Goal: Task Accomplishment & Management: Manage account settings

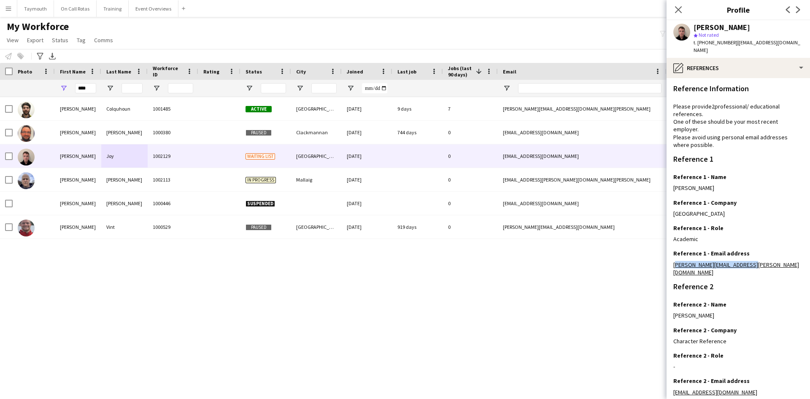
scroll to position [67, 0]
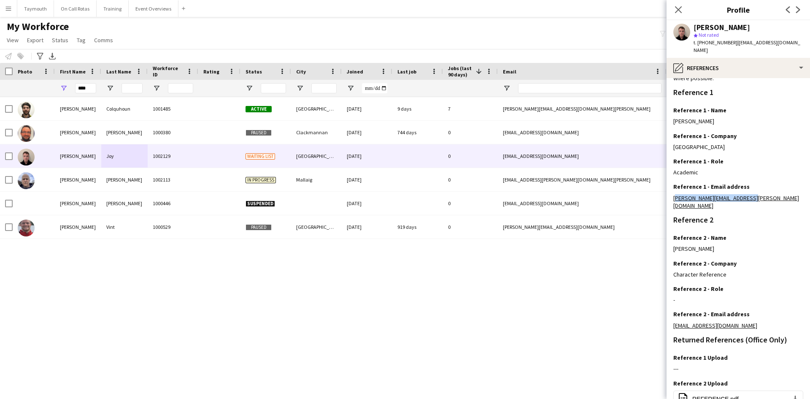
click at [15, 11] on button "Menu" at bounding box center [8, 8] width 17 height 17
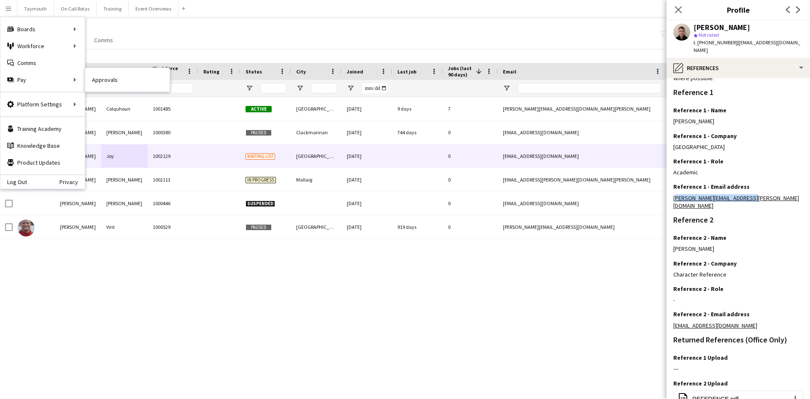
click at [142, 78] on link "Approvals" at bounding box center [127, 79] width 84 height 17
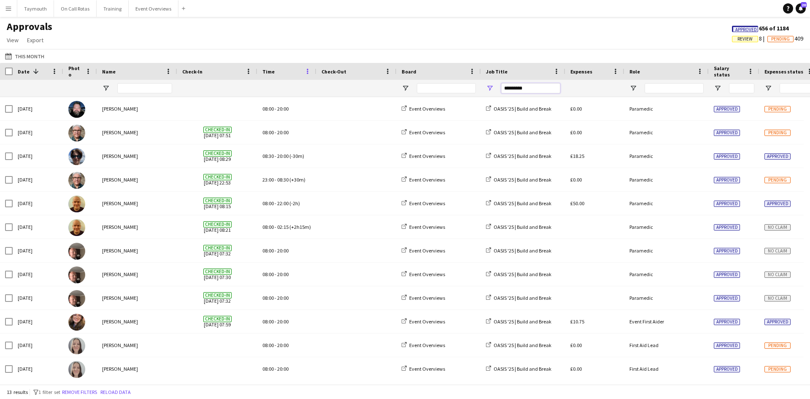
drag, startPoint x: 536, startPoint y: 91, endPoint x: 306, endPoint y: 73, distance: 231.1
click at [306, 73] on div "Date 1 Photo Name" at bounding box center [769, 80] width 1538 height 34
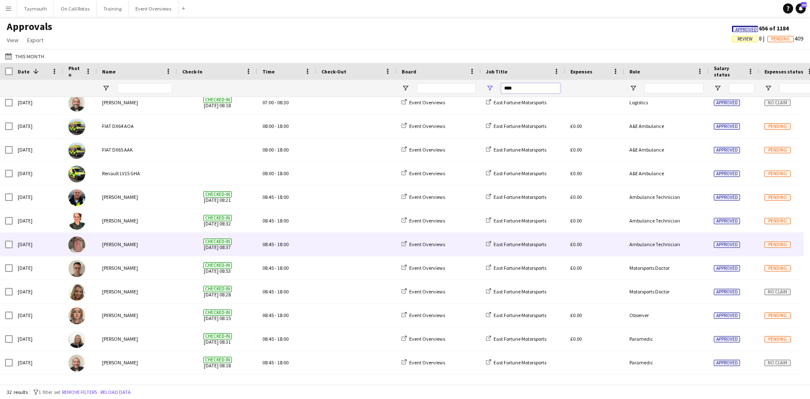
scroll to position [476, 0]
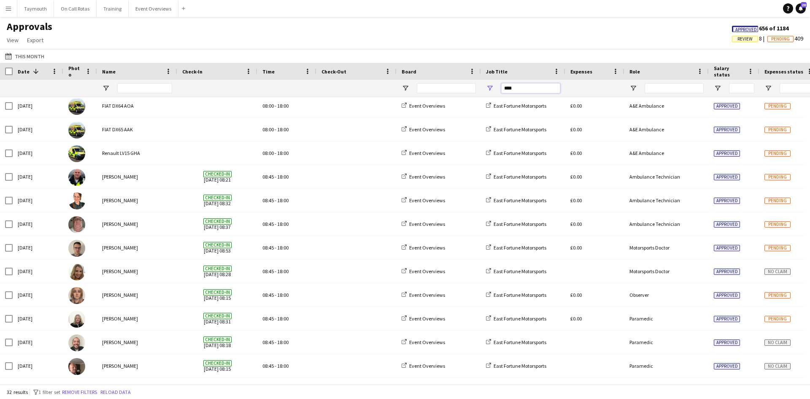
type input "****"
click at [735, 43] on div "Approved 656 of 1184 Review 8 Pending 409" at bounding box center [767, 34] width 85 height 20
click at [742, 38] on span "Review" at bounding box center [745, 38] width 15 height 5
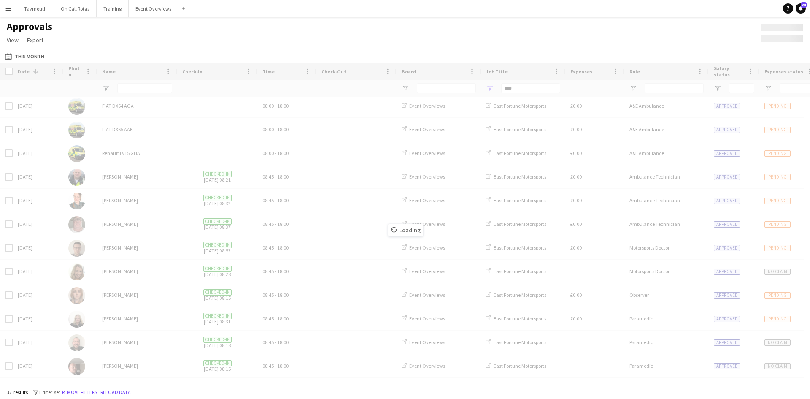
scroll to position [0, 0]
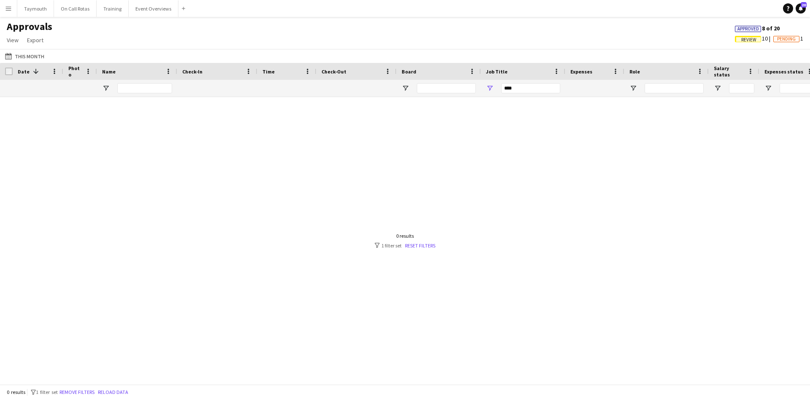
click at [736, 39] on span "Review" at bounding box center [748, 39] width 26 height 6
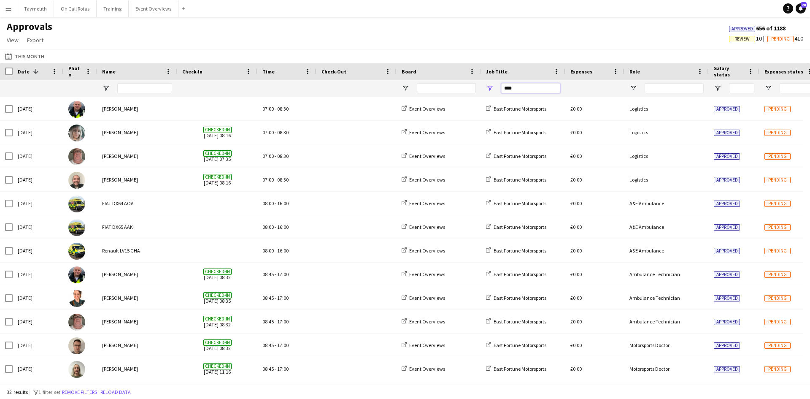
drag, startPoint x: 540, startPoint y: 88, endPoint x: 442, endPoint y: 87, distance: 97.5
click at [442, 87] on div "****" at bounding box center [766, 88] width 1532 height 17
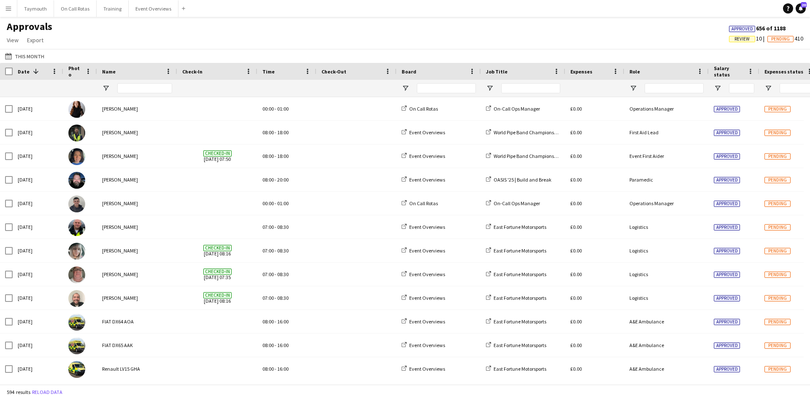
click at [736, 41] on span "Review" at bounding box center [742, 38] width 15 height 5
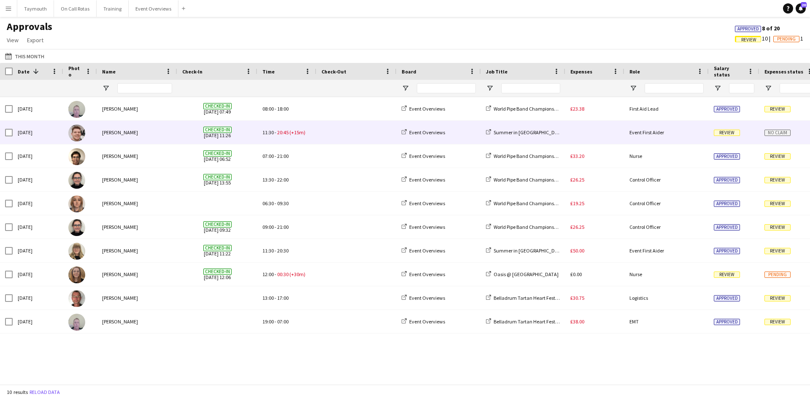
click at [330, 134] on span at bounding box center [357, 132] width 70 height 23
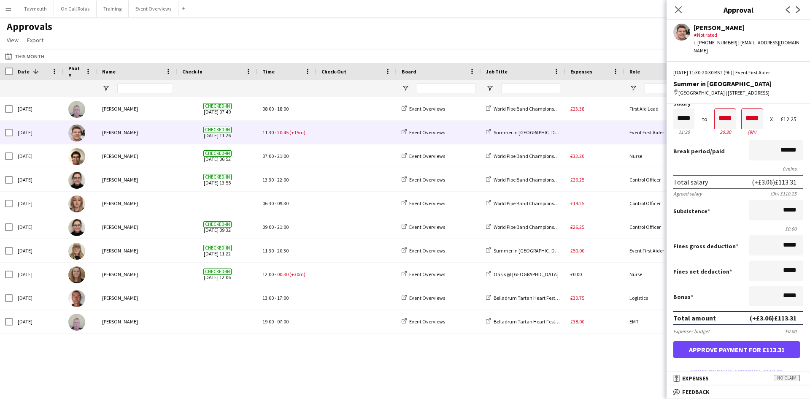
scroll to position [42, 0]
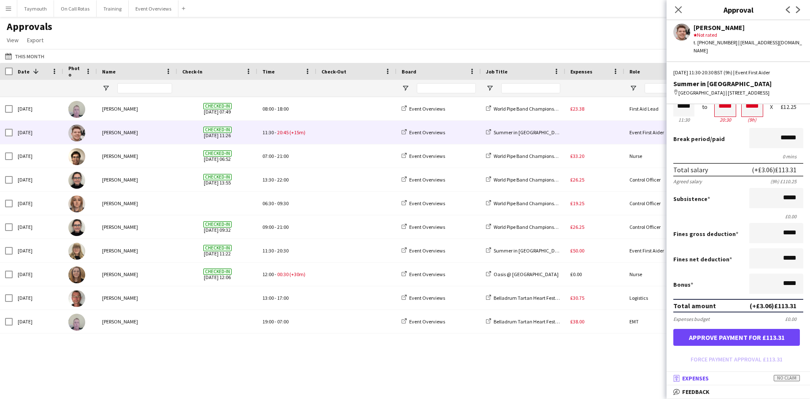
click at [762, 377] on mat-panel-title "receipt Expenses No claim" at bounding box center [737, 378] width 140 height 8
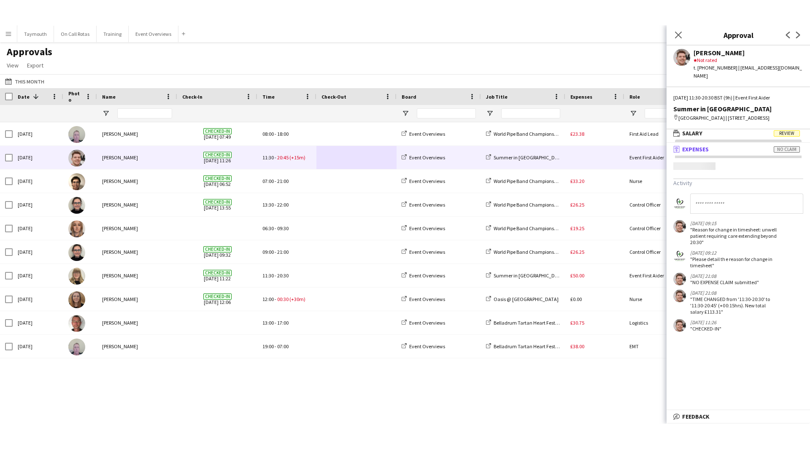
scroll to position [3, 0]
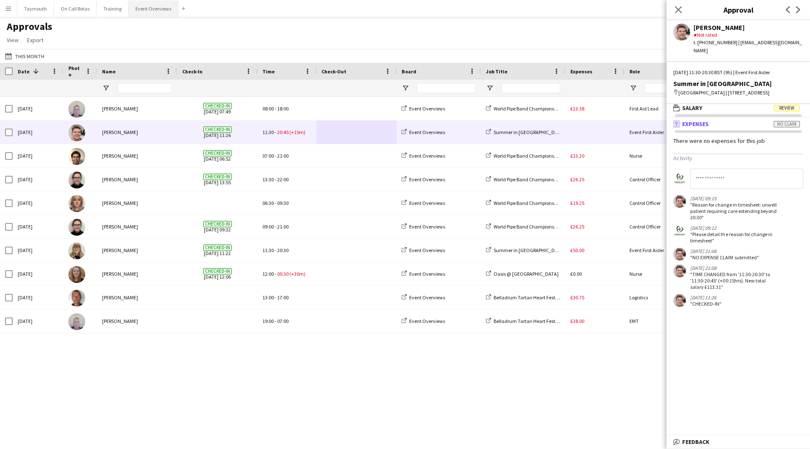
click at [139, 11] on button "Event Overviews Close" at bounding box center [154, 8] width 50 height 16
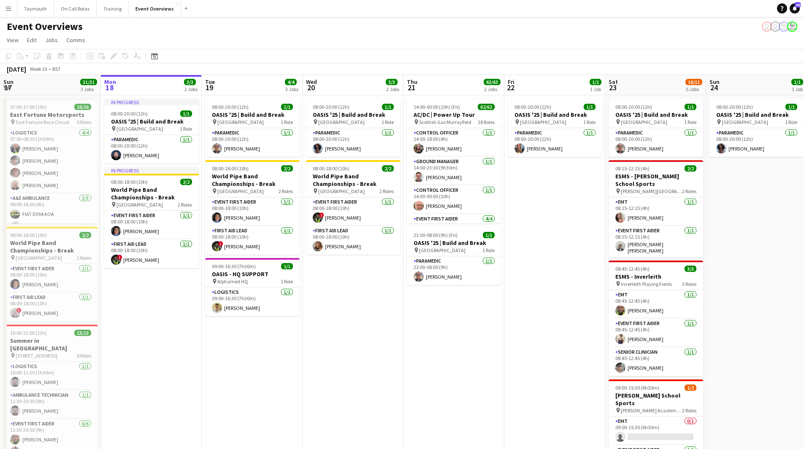
scroll to position [0, 228]
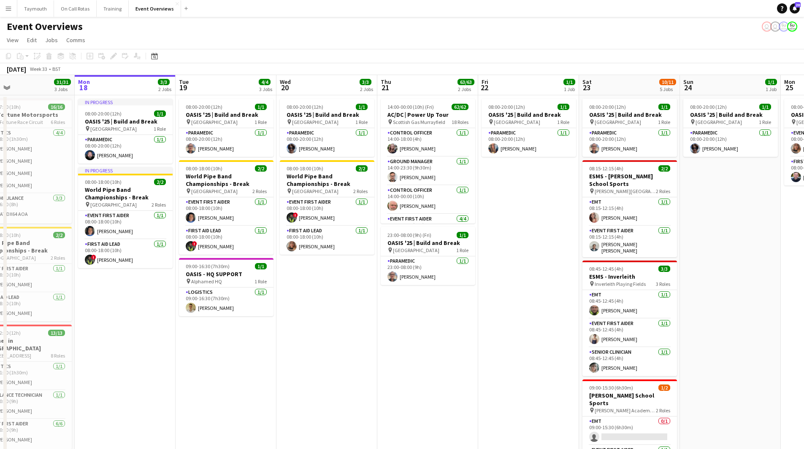
drag, startPoint x: 499, startPoint y: 337, endPoint x: 473, endPoint y: 342, distance: 26.7
click at [473, 342] on app-calendar-viewport "Fri 15 36/36 3 Jobs Sat 16 68/69 3 Jobs Sun 17 31/31 3 Jobs Mon 18 3/3 2 Jobs T…" at bounding box center [402, 342] width 804 height 535
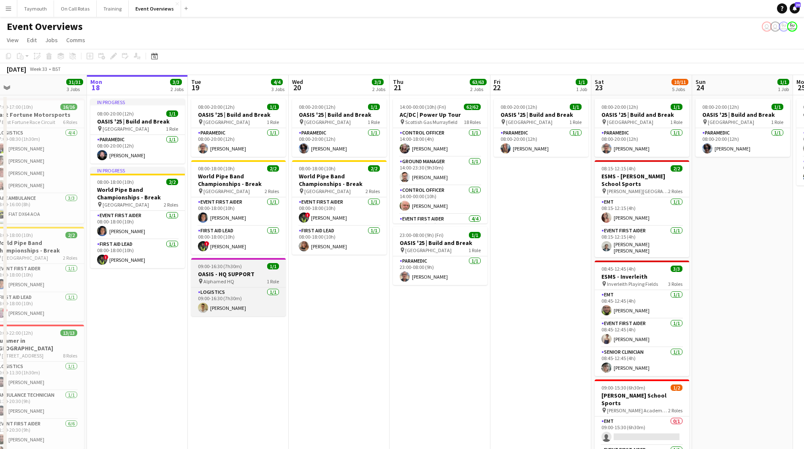
drag, startPoint x: 284, startPoint y: 355, endPoint x: 387, endPoint y: 284, distance: 125.4
click at [387, 339] on app-calendar-viewport "Fri 15 36/36 3 Jobs Sat 16 68/69 3 Jobs Sun 17 31/31 3 Jobs Mon 18 3/3 2 Jobs T…" at bounding box center [402, 342] width 804 height 535
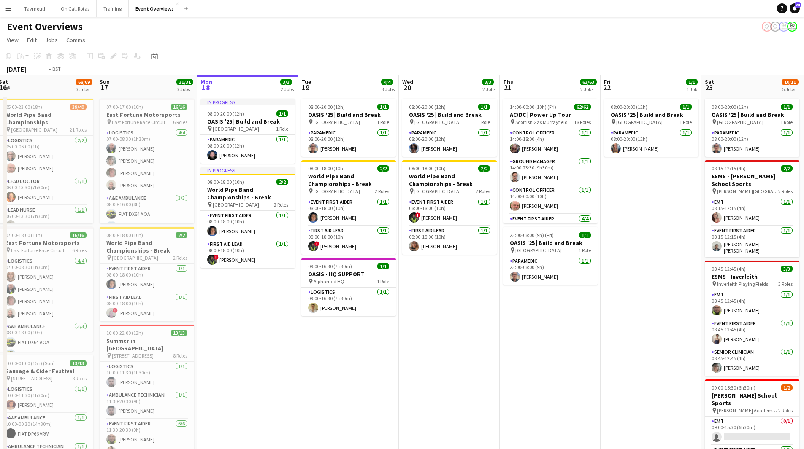
drag, startPoint x: 517, startPoint y: 369, endPoint x: 240, endPoint y: 320, distance: 281.2
click at [206, 368] on app-calendar-viewport "Thu 14 4/4 3 Jobs Fri 15 36/36 3 Jobs Sat 16 68/69 3 Jobs Sun 17 31/31 3 Jobs M…" at bounding box center [402, 342] width 804 height 535
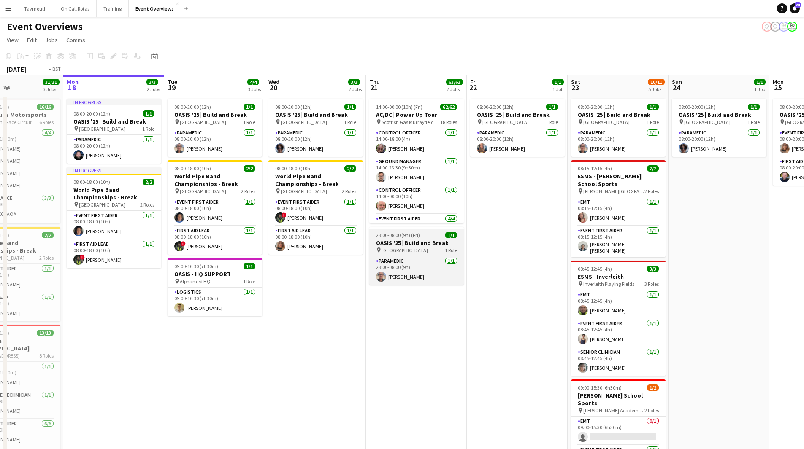
scroll to position [0, 239]
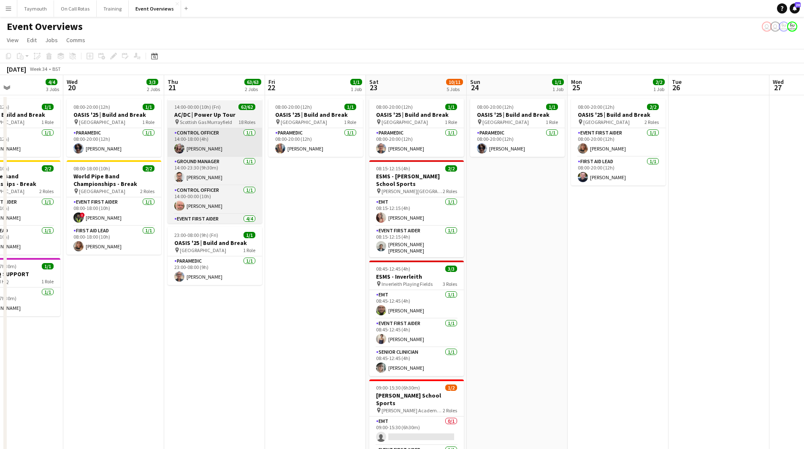
drag, startPoint x: 216, startPoint y: 114, endPoint x: 223, endPoint y: 146, distance: 32.9
click at [216, 114] on h3 "AC/DC | Power Up Tour" at bounding box center [215, 115] width 95 height 8
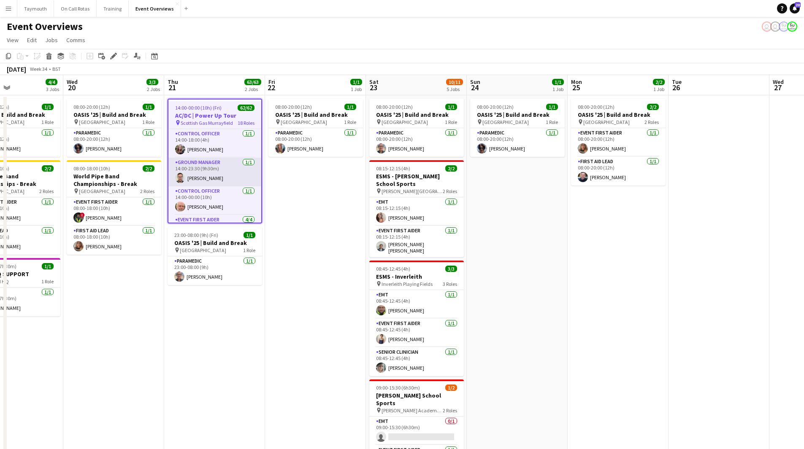
click at [225, 168] on app-card-role "Ground Manager [DATE] 14:00-23:30 (9h30m) [PERSON_NAME]" at bounding box center [214, 172] width 93 height 29
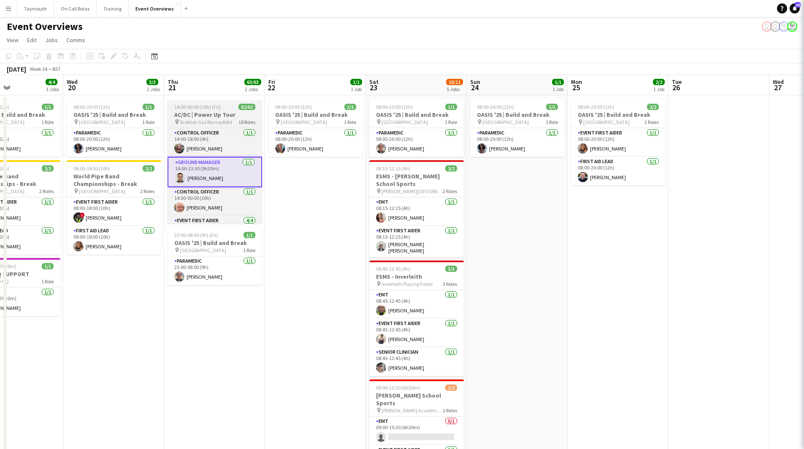
click at [202, 104] on span "14:00-00:00 (10h) (Fri)" at bounding box center [197, 107] width 46 height 6
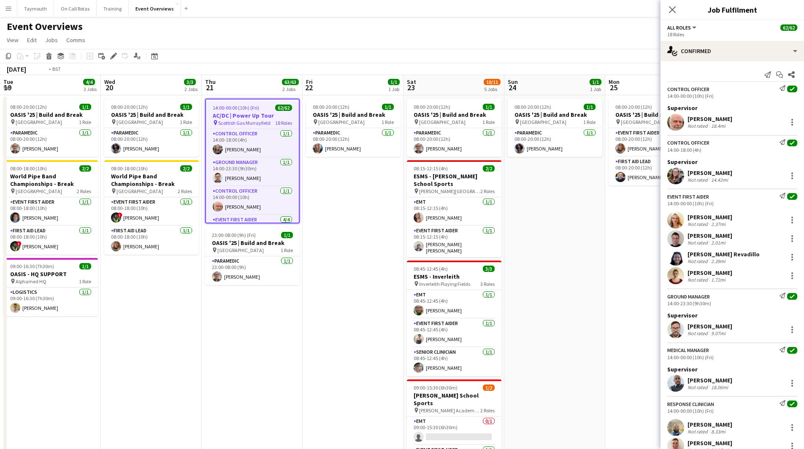
drag, startPoint x: 403, startPoint y: 339, endPoint x: 691, endPoint y: 335, distance: 288.3
click at [691, 335] on body "Menu Boards Boards Boards All jobs Status Workforce Workforce My Workforce Recr…" at bounding box center [402, 305] width 804 height 610
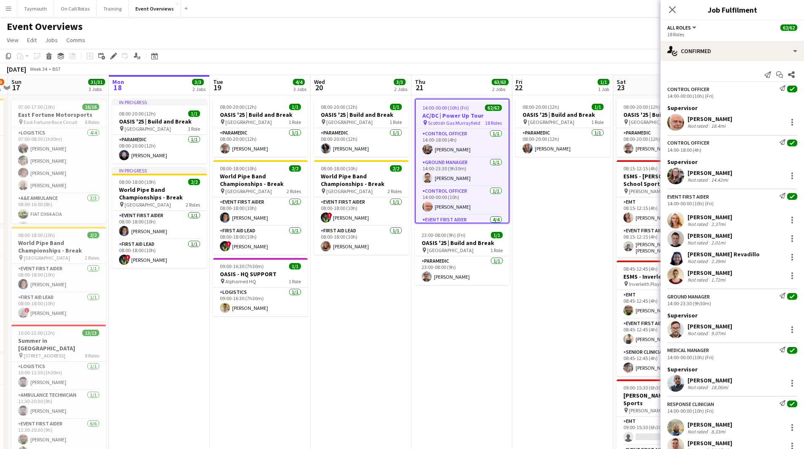
drag, startPoint x: 430, startPoint y: 384, endPoint x: 609, endPoint y: 376, distance: 179.1
click at [609, 376] on app-calendar-viewport "Fri 15 36/36 3 Jobs Sat 16 68/69 3 Jobs Sun 17 31/31 3 Jobs Mon 18 3/3 2 Jobs T…" at bounding box center [402, 342] width 804 height 535
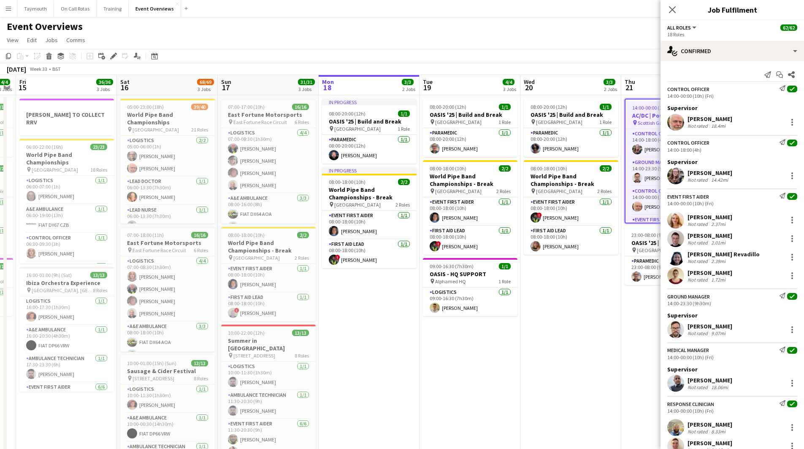
click at [484, 370] on app-calendar-viewport "Wed 13 4/4 3 Jobs Thu 14 4/4 3 Jobs Fri 15 36/36 3 Jobs Sat 16 68/69 3 Jobs Sun…" at bounding box center [402, 342] width 804 height 535
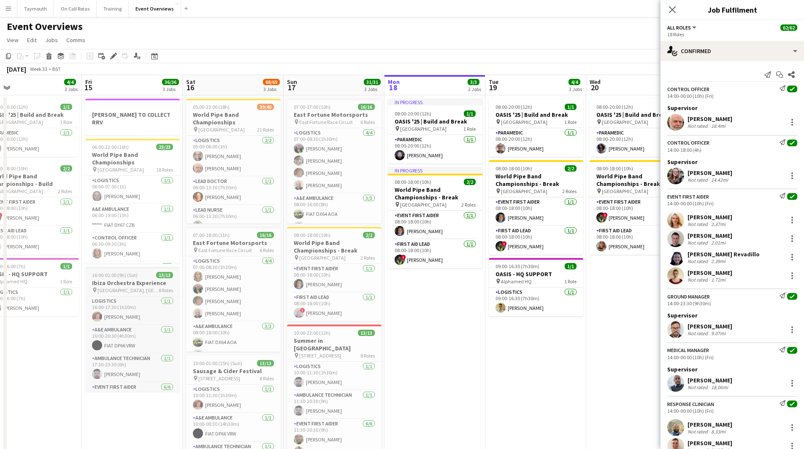
click at [145, 279] on h3 "Ibiza Orchestra Experience" at bounding box center [132, 283] width 95 height 8
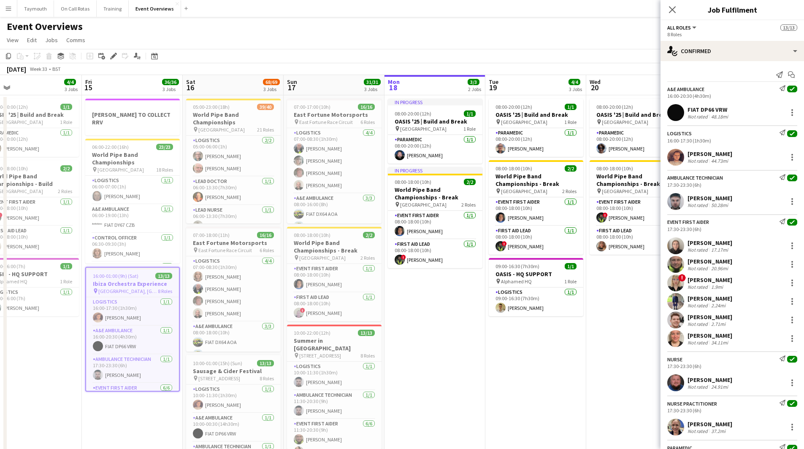
scroll to position [100, 0]
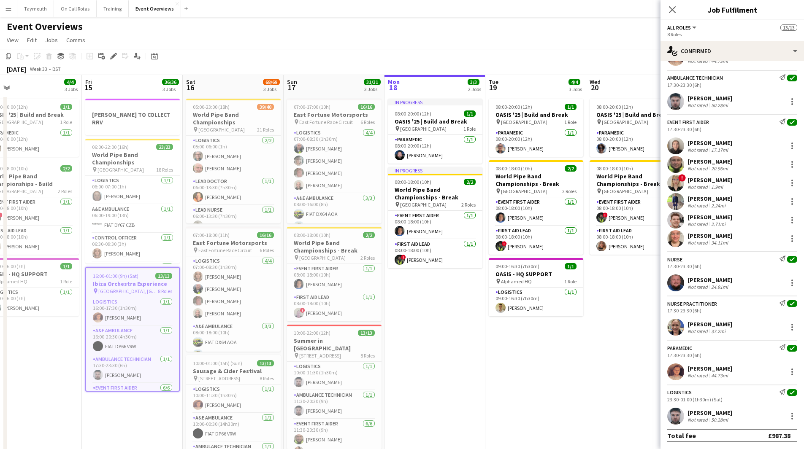
click at [713, 328] on div "[PERSON_NAME]" at bounding box center [709, 325] width 45 height 8
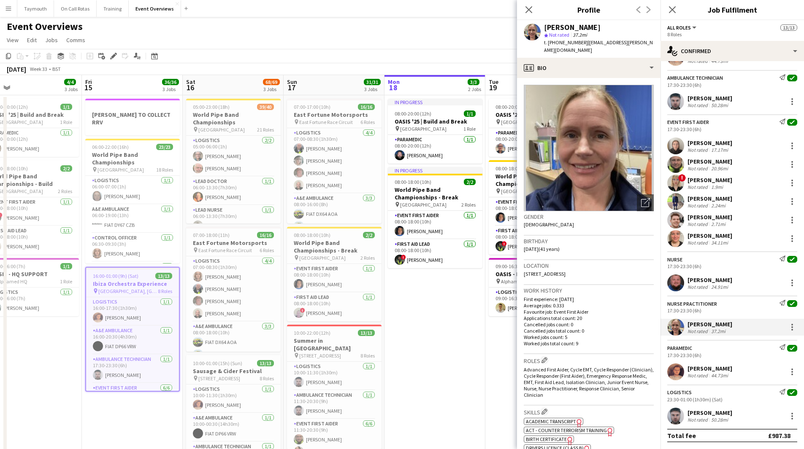
click at [127, 273] on span "16:00-01:00 (9h) (Sat)" at bounding box center [116, 276] width 46 height 6
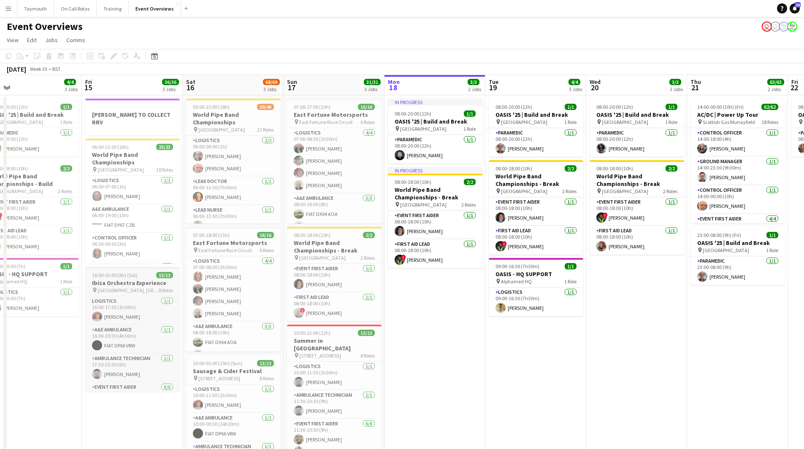
click at [122, 287] on span "[GEOGRAPHIC_DATA], [GEOGRAPHIC_DATA]" at bounding box center [127, 290] width 61 height 6
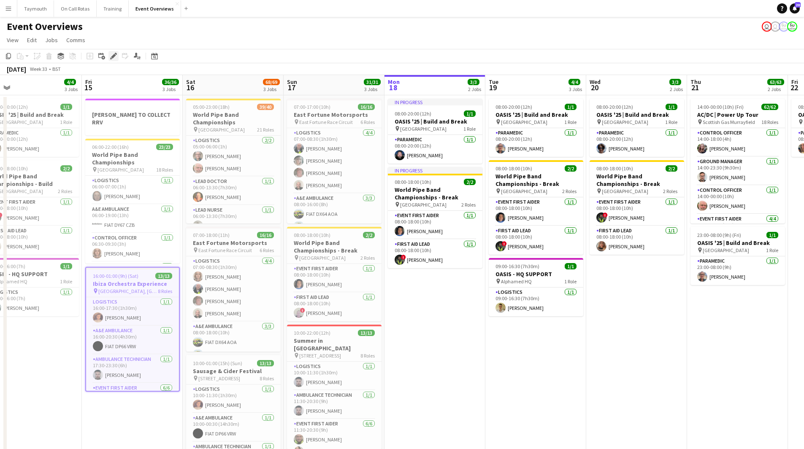
click at [113, 56] on icon at bounding box center [113, 56] width 5 height 5
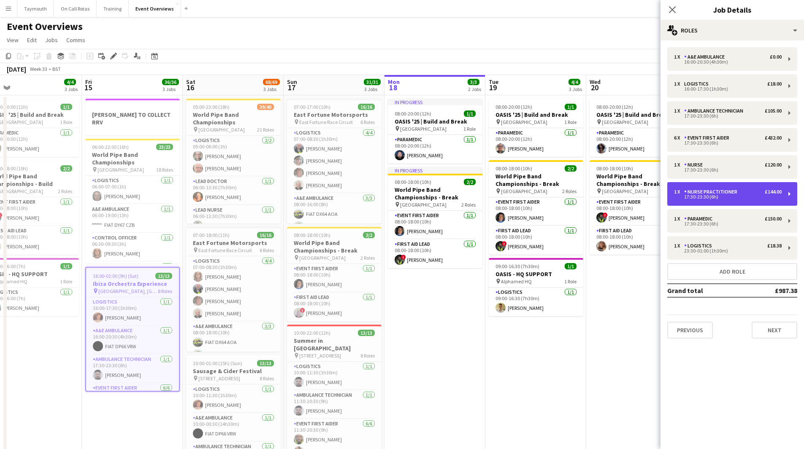
click at [737, 187] on div "1 x Nurse Practitioner £144.00 17:30-23:30 (6h)" at bounding box center [732, 194] width 130 height 24
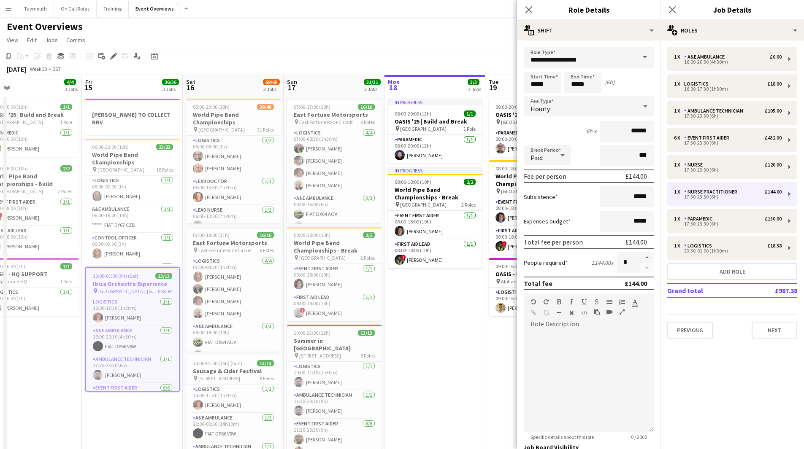
click at [465, 351] on app-date-cell "In progress 08:00-20:00 (12h) 1/1 OASIS '25 | Build and Break pin [GEOGRAPHIC_D…" at bounding box center [434, 352] width 101 height 514
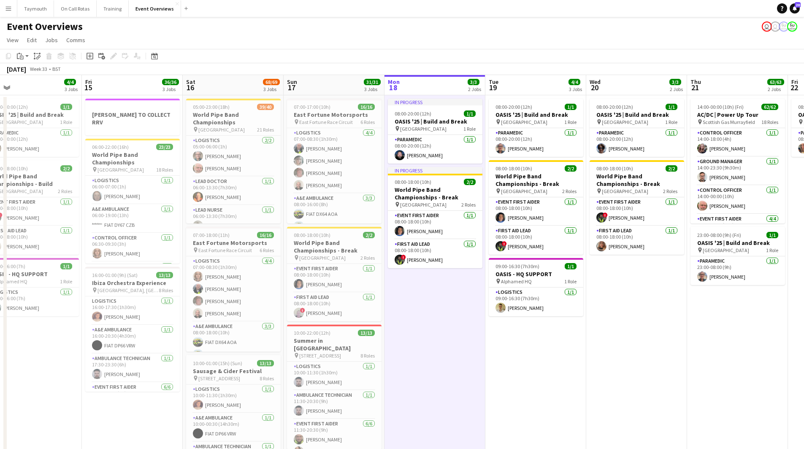
drag, startPoint x: 529, startPoint y: 355, endPoint x: 204, endPoint y: 353, distance: 325.4
click at [222, 356] on app-calendar-viewport "Tue 12 84/85 4 Jobs Wed 13 4/4 3 Jobs Thu 14 4/4 3 Jobs Fri 15 36/36 3 Jobs Sat…" at bounding box center [402, 342] width 804 height 535
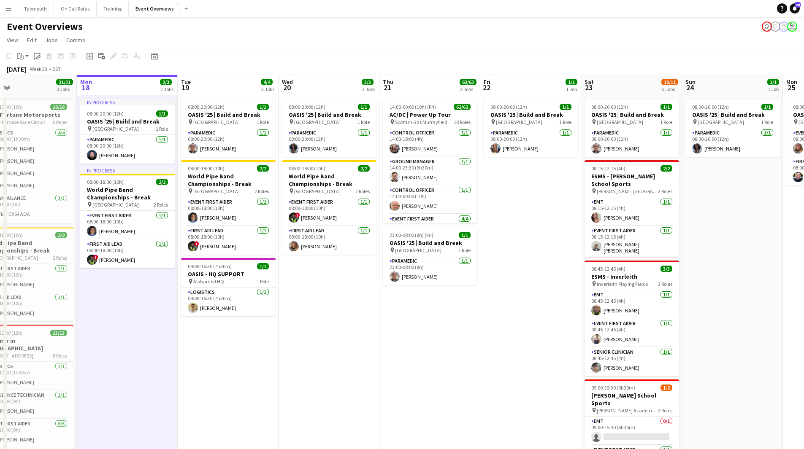
scroll to position [0, 337]
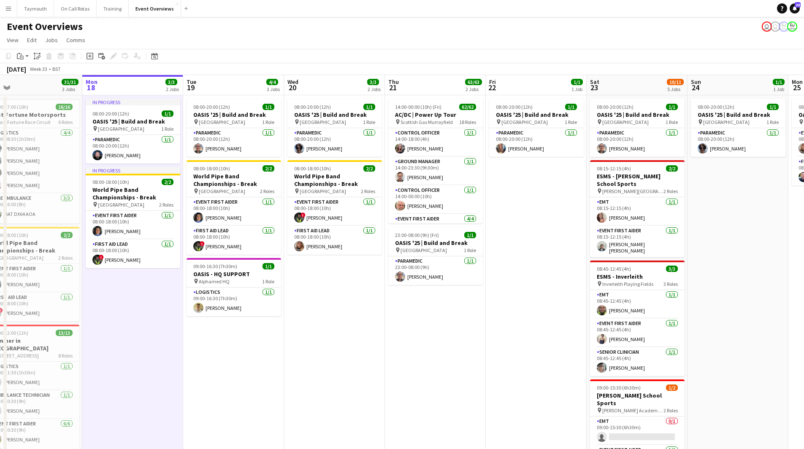
drag, startPoint x: 414, startPoint y: 359, endPoint x: 330, endPoint y: 351, distance: 84.3
click at [315, 363] on app-calendar-viewport "Thu 14 4/4 3 Jobs Fri 15 36/36 3 Jobs Sat 16 68/69 3 Jobs Sun 17 31/31 3 Jobs M…" at bounding box center [402, 342] width 804 height 535
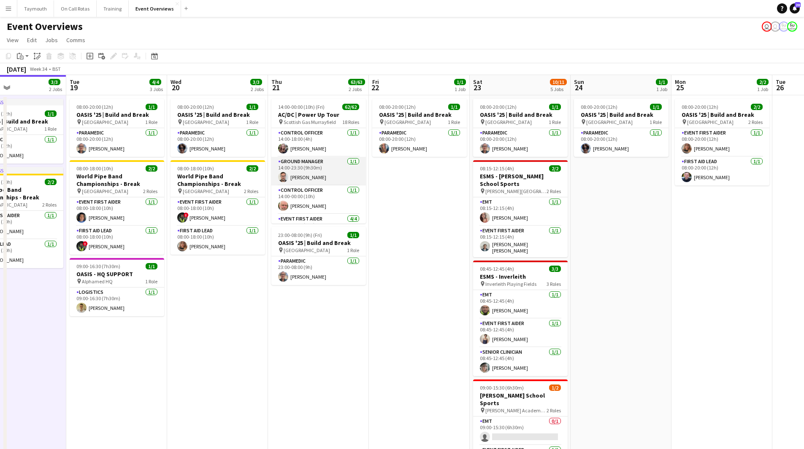
click at [319, 162] on app-card-role "Ground Manager [DATE] 14:00-23:30 (9h30m) [PERSON_NAME]" at bounding box center [318, 171] width 95 height 29
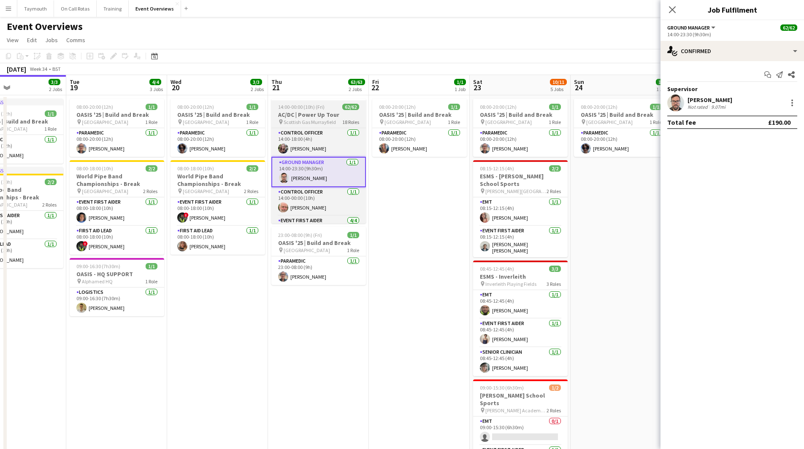
click at [331, 116] on h3 "AC/DC | Power Up Tour" at bounding box center [318, 115] width 95 height 8
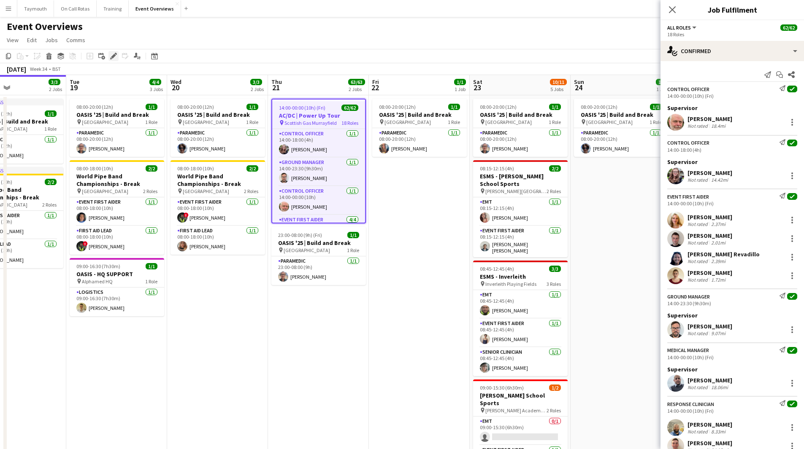
click at [115, 58] on icon "Edit" at bounding box center [113, 56] width 7 height 7
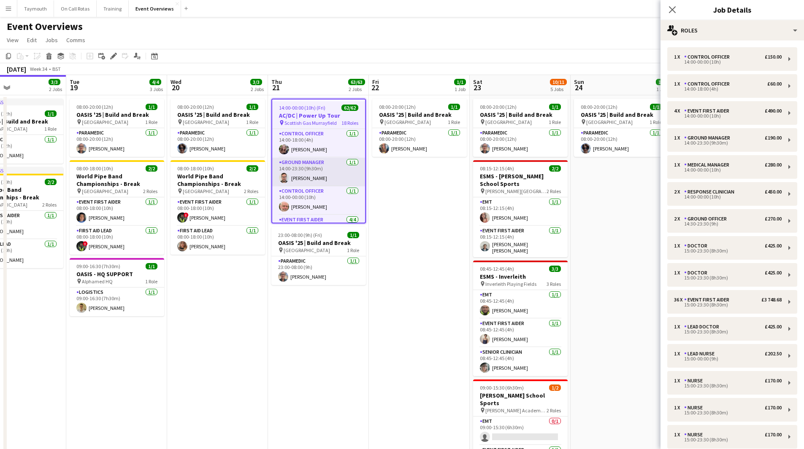
click at [312, 185] on app-card-role "Ground Manager [DATE] 14:00-23:30 (9h30m) [PERSON_NAME]" at bounding box center [318, 172] width 93 height 29
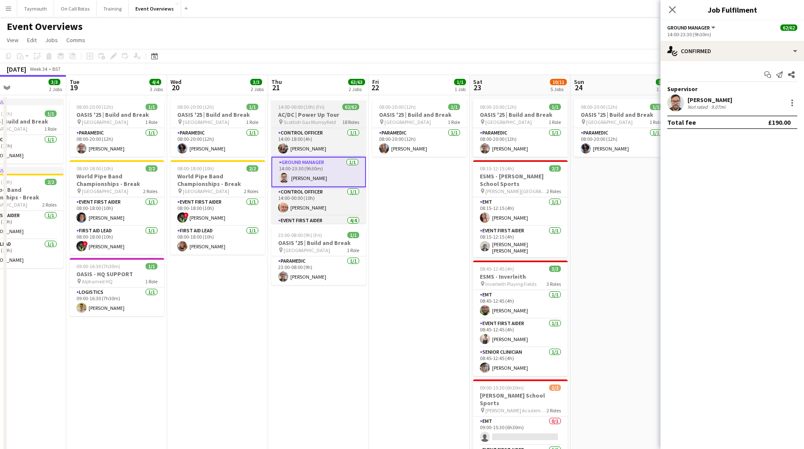
click at [333, 122] on span "Scottish Gas Murrayfield" at bounding box center [310, 122] width 52 height 6
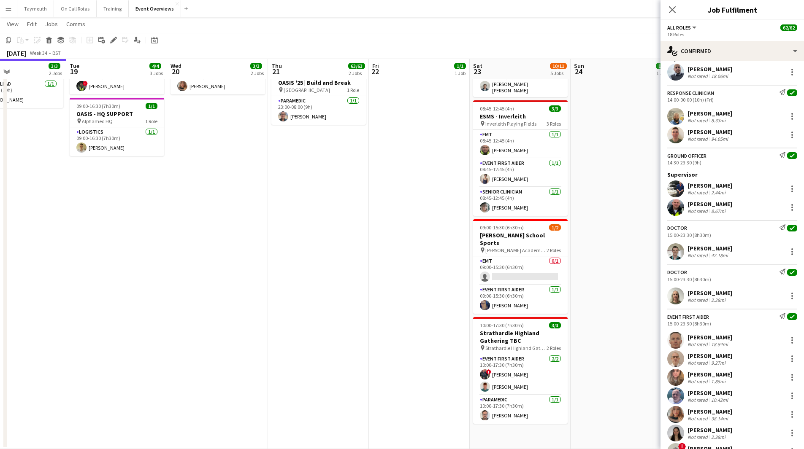
scroll to position [227, 0]
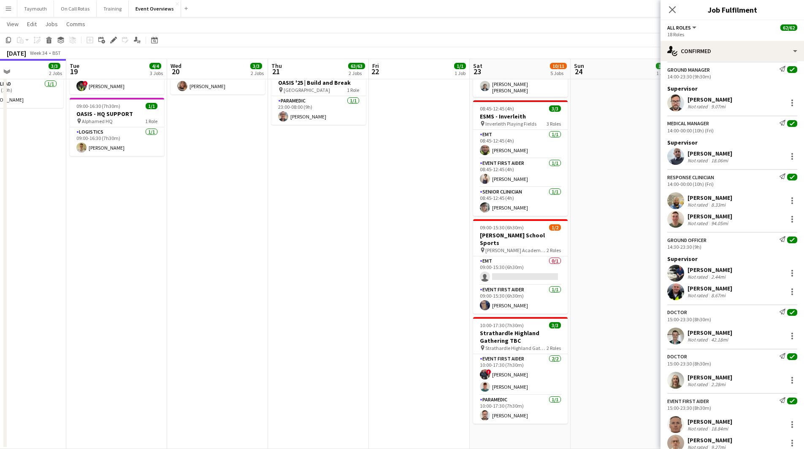
drag, startPoint x: 311, startPoint y: 239, endPoint x: 356, endPoint y: 214, distance: 51.8
click at [312, 239] on app-date-cell "14:00-00:00 (10h) (Fri) 62/62 AC/DC | Power Up Tour pin Scottish Gas Murrayfiel…" at bounding box center [318, 192] width 101 height 514
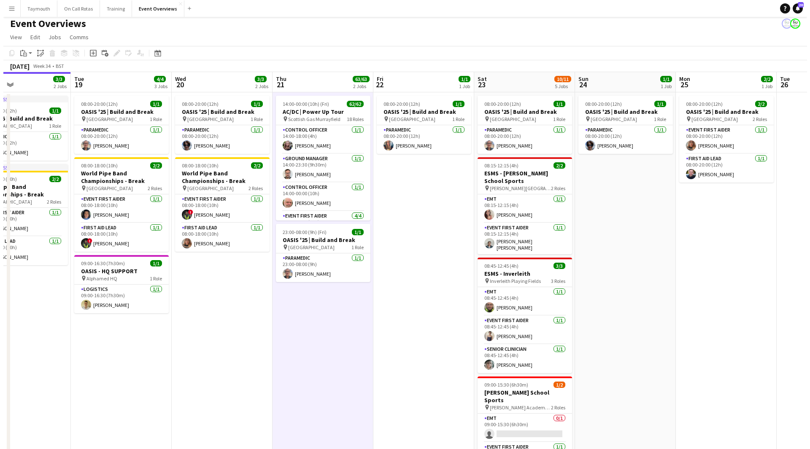
scroll to position [0, 0]
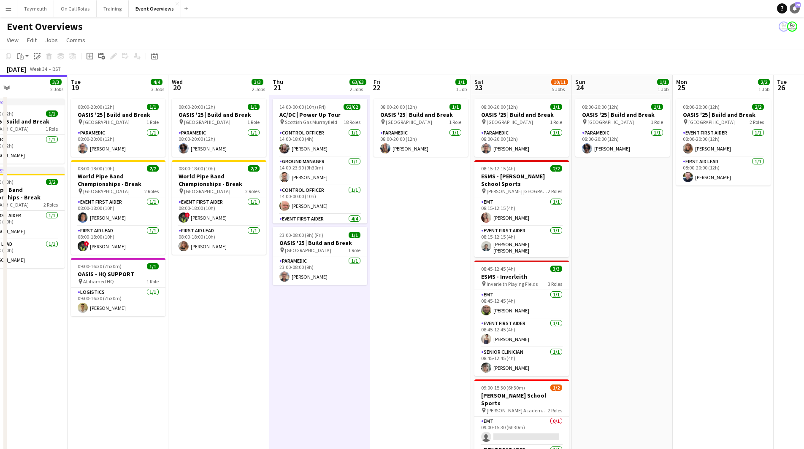
click at [792, 9] on icon "Notifications" at bounding box center [794, 8] width 5 height 5
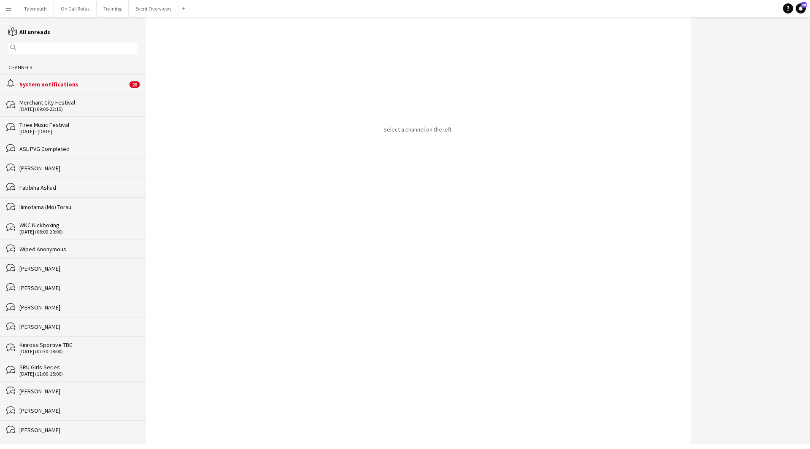
click at [116, 82] on div "System notifications" at bounding box center [73, 85] width 108 height 8
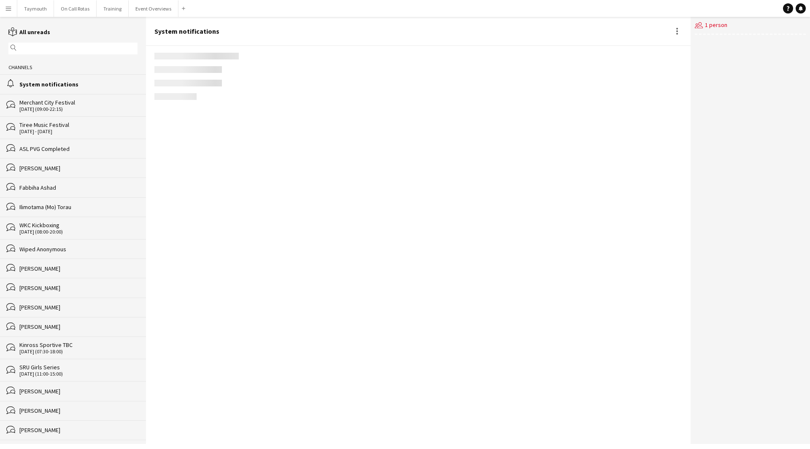
scroll to position [885, 0]
